Goal: Book appointment/travel/reservation

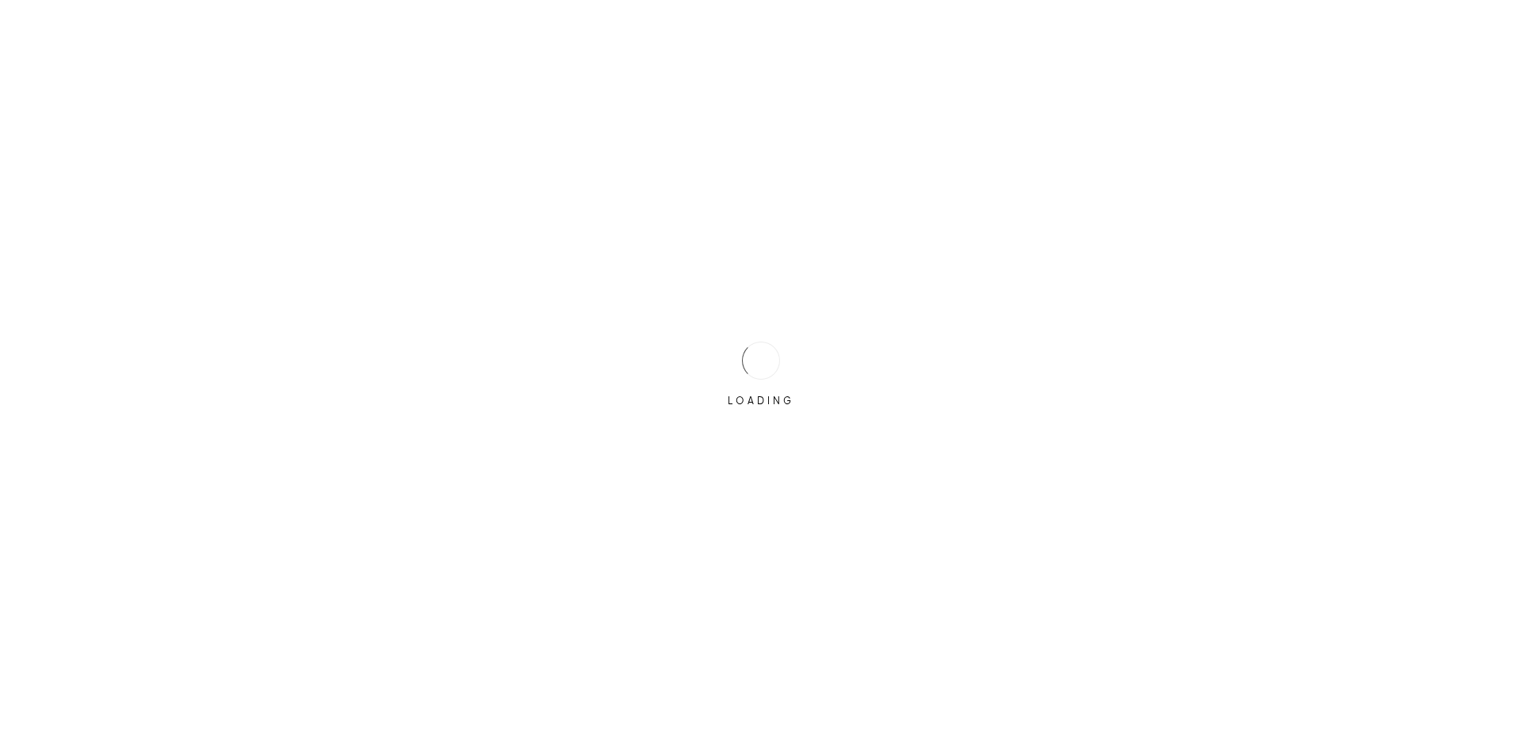
click at [698, 369] on div "LOADING" at bounding box center [761, 374] width 1522 height 749
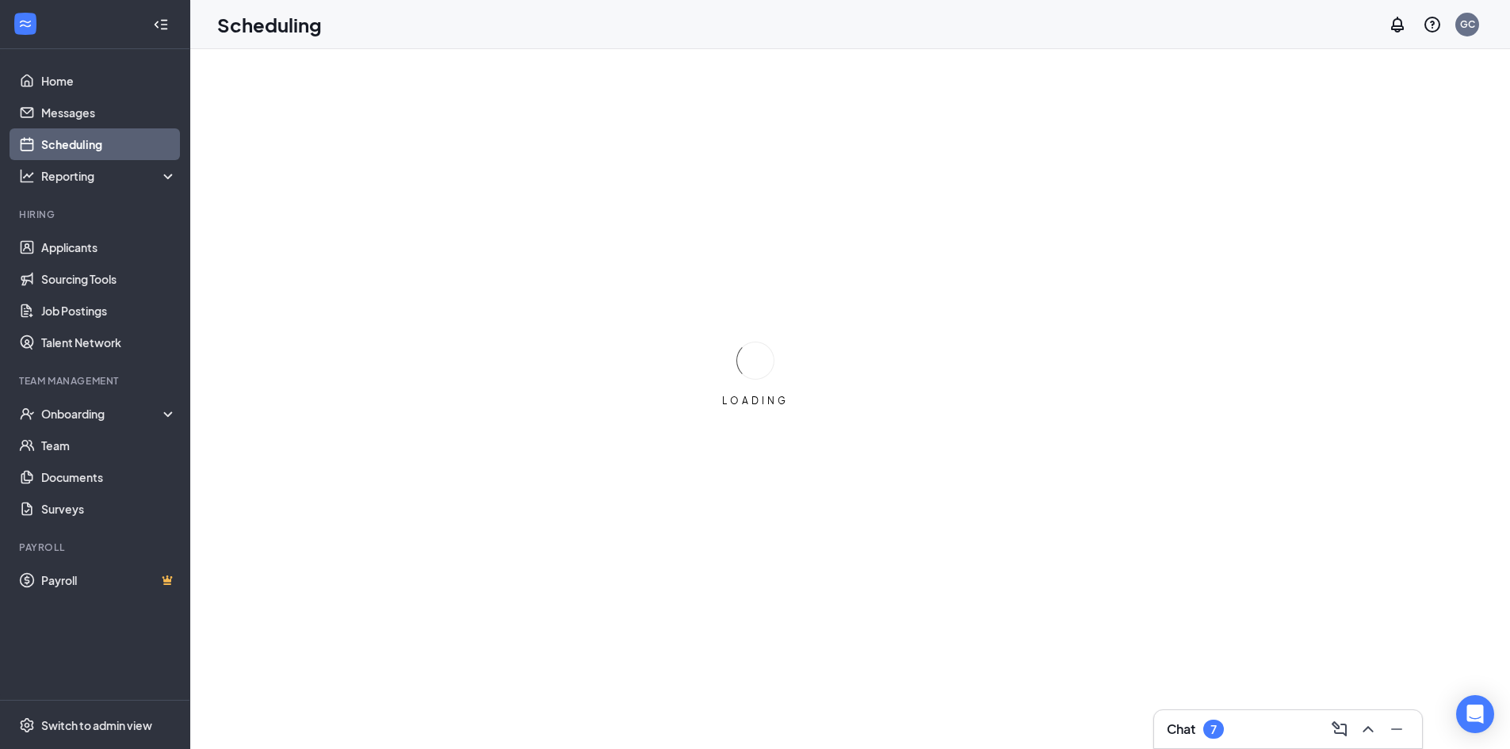
click at [136, 146] on link "Scheduling" at bounding box center [109, 144] width 136 height 32
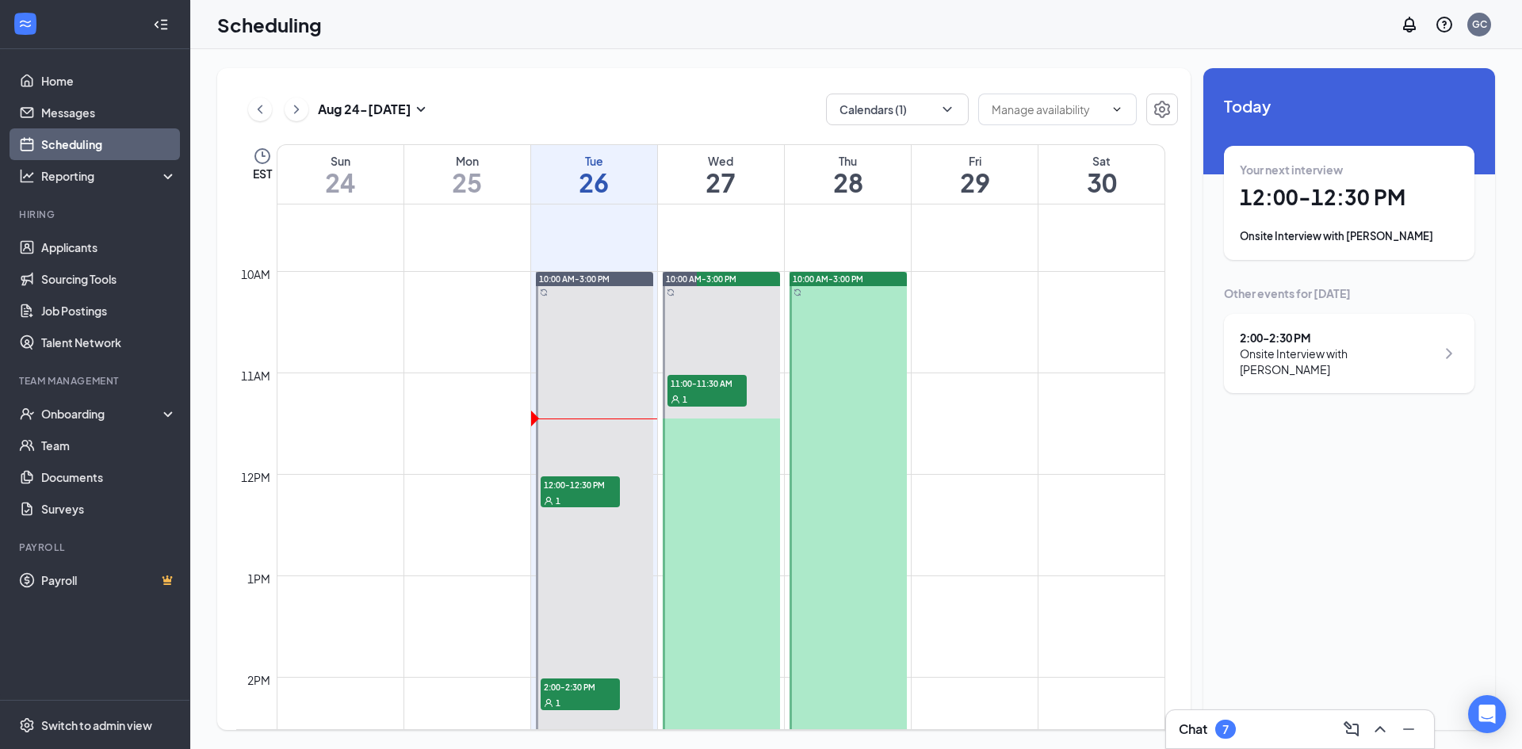
scroll to position [1017, 0]
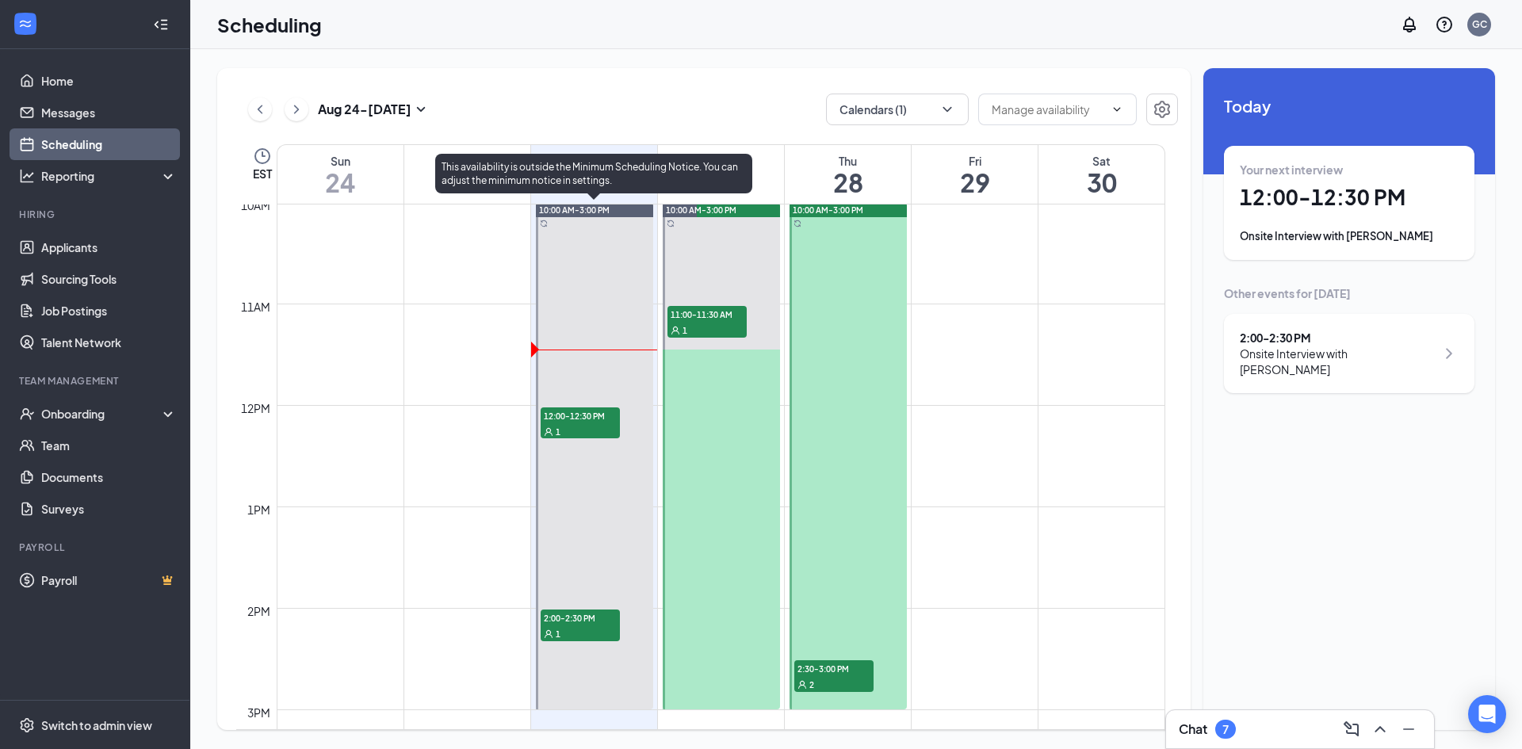
click at [549, 421] on span "12:00-12:30 PM" at bounding box center [580, 415] width 79 height 16
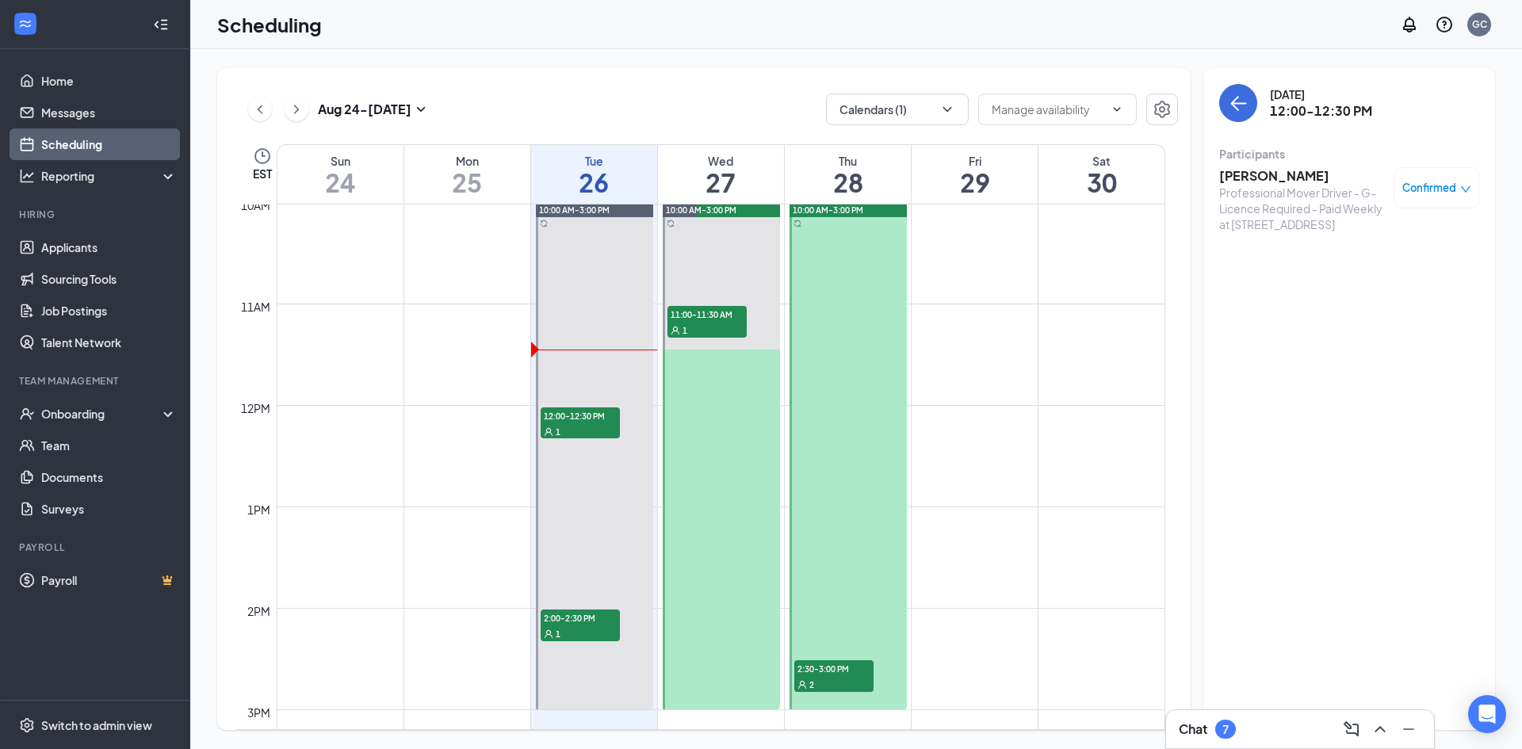
scroll to position [1175, 0]
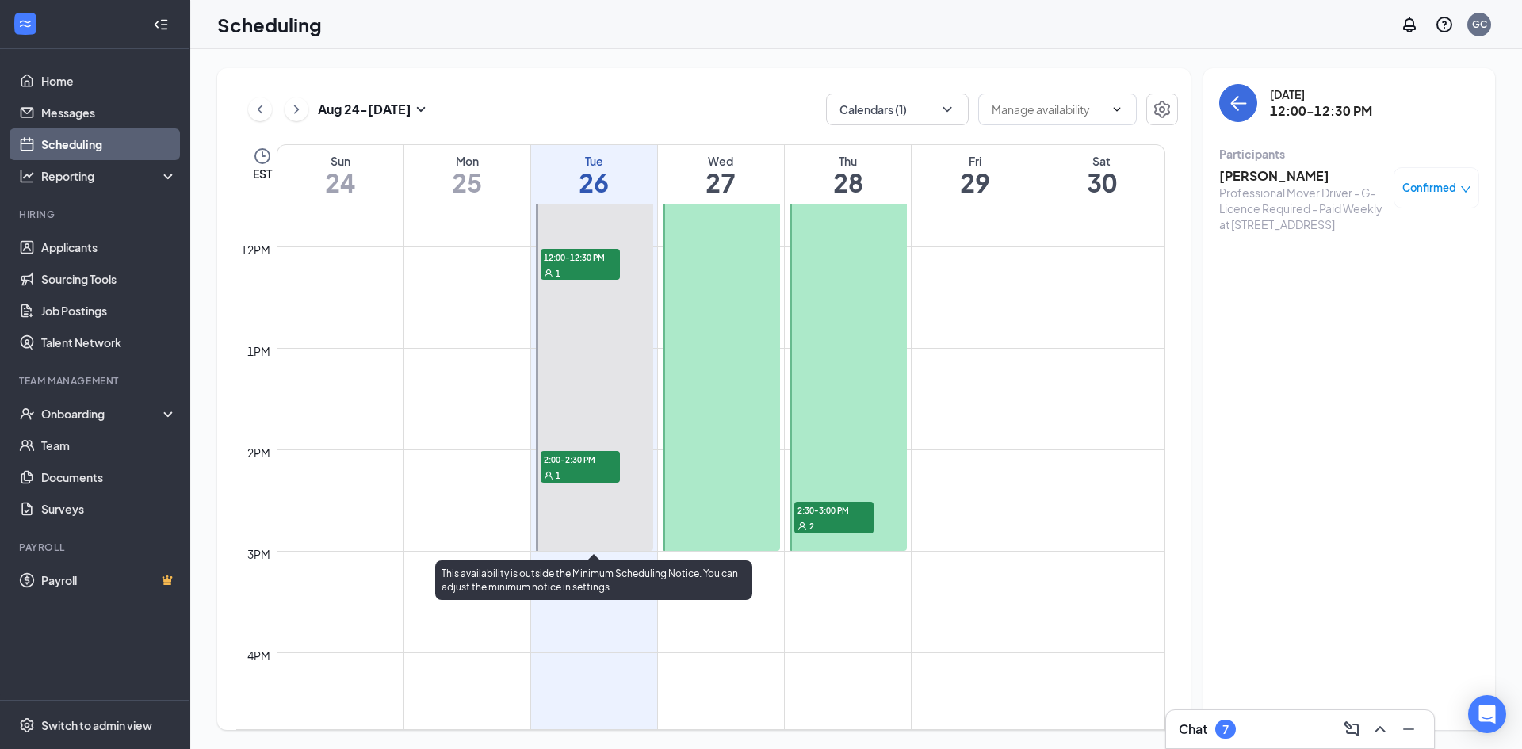
click at [579, 459] on span "2:00-2:30 PM" at bounding box center [580, 459] width 79 height 16
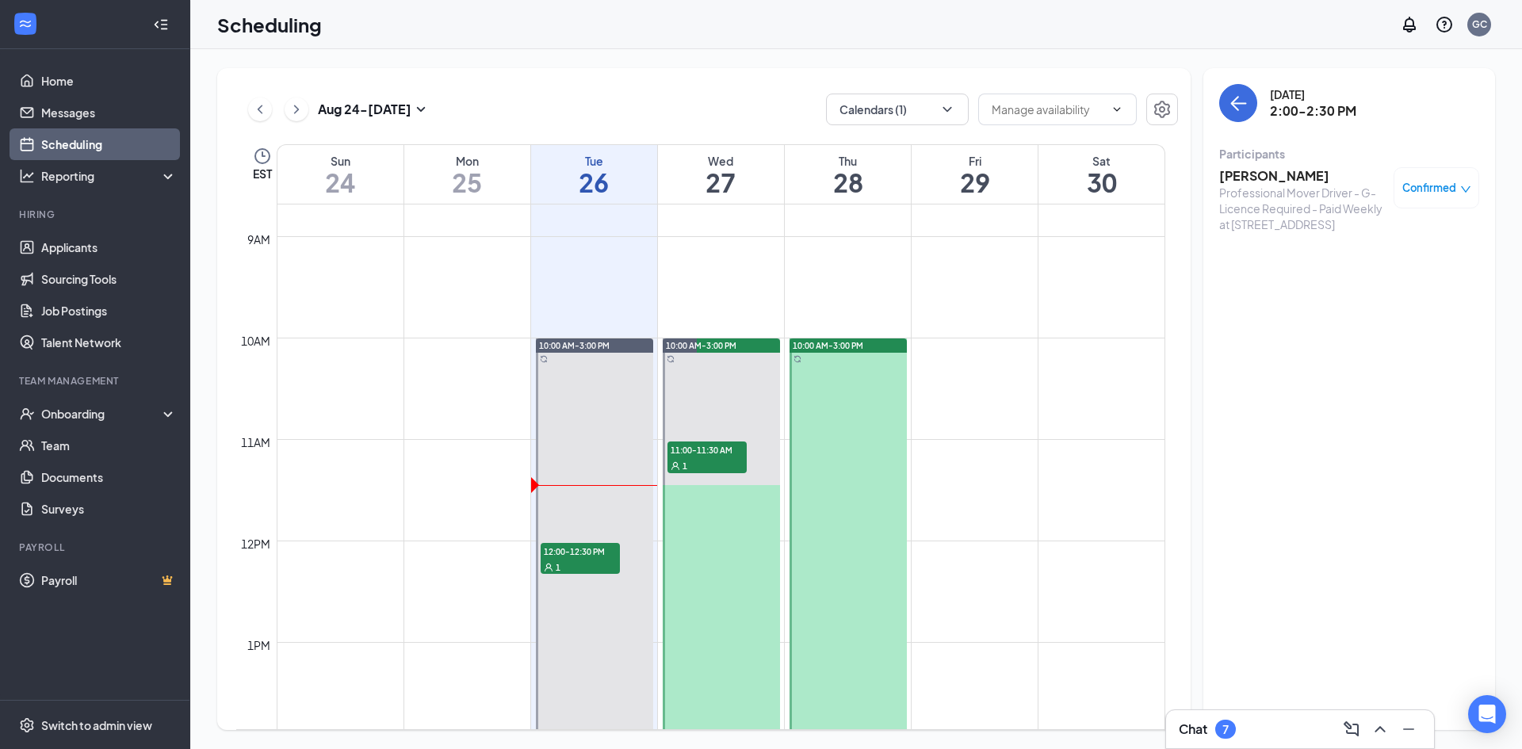
scroll to position [858, 0]
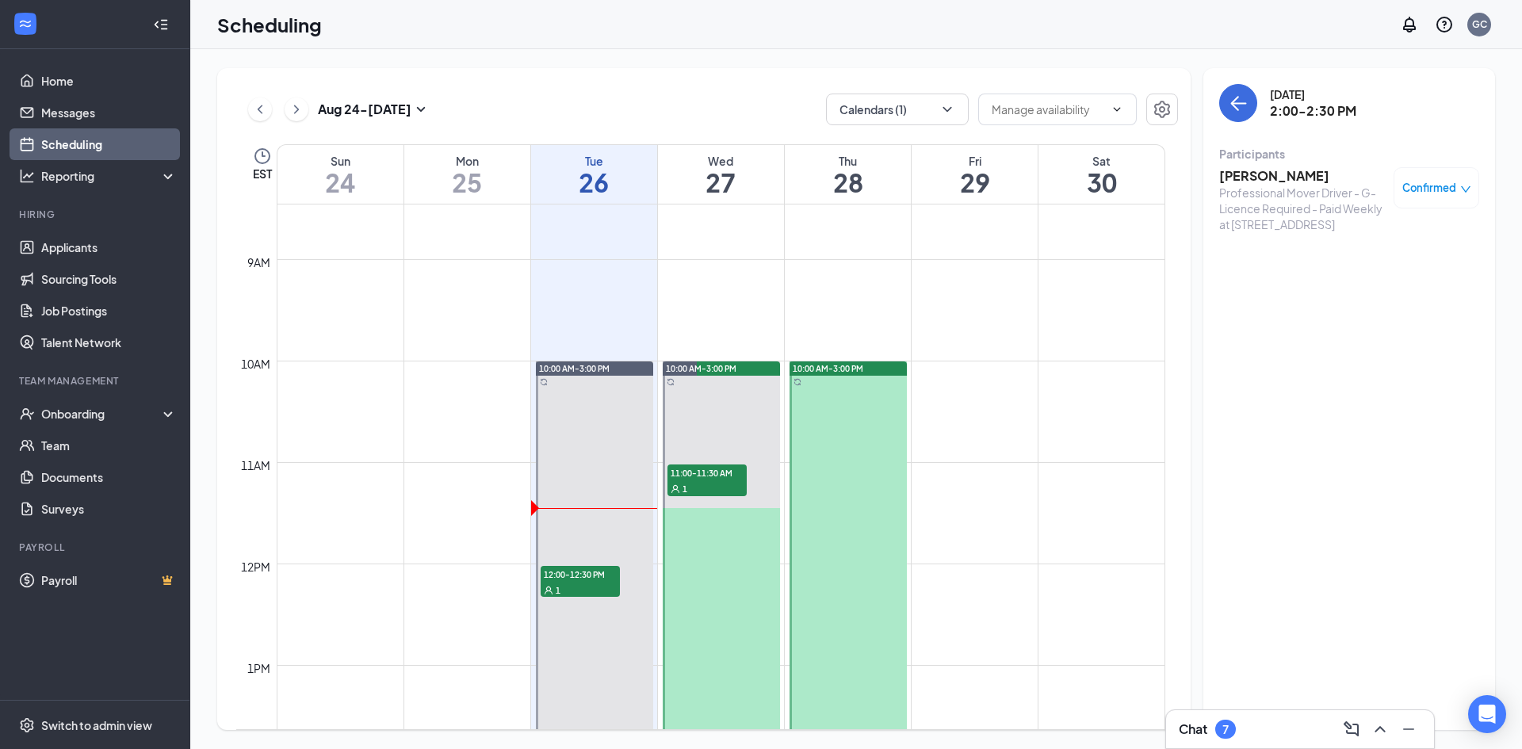
click at [480, 323] on td at bounding box center [721, 322] width 889 height 25
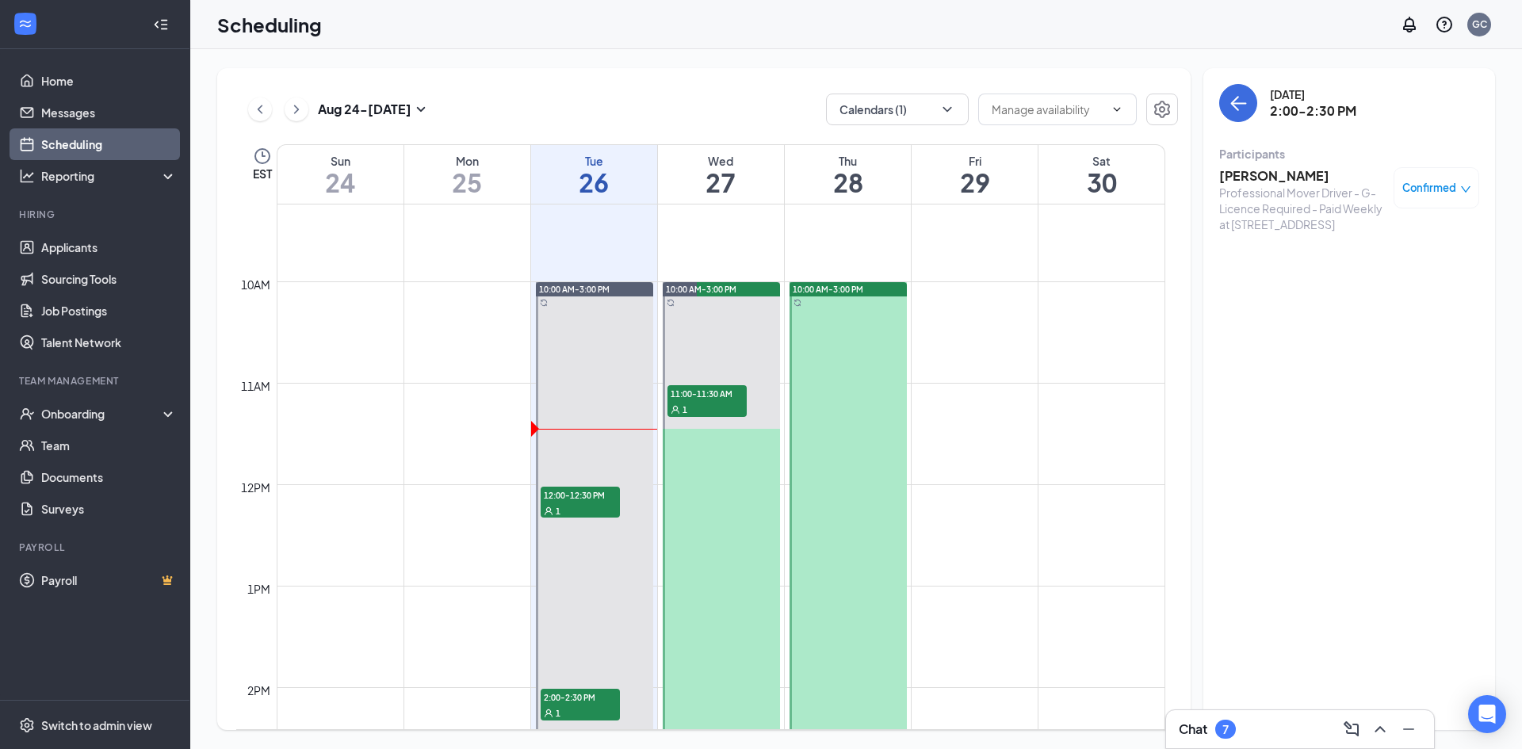
scroll to position [1017, 0]
